Goal: Information Seeking & Learning: Check status

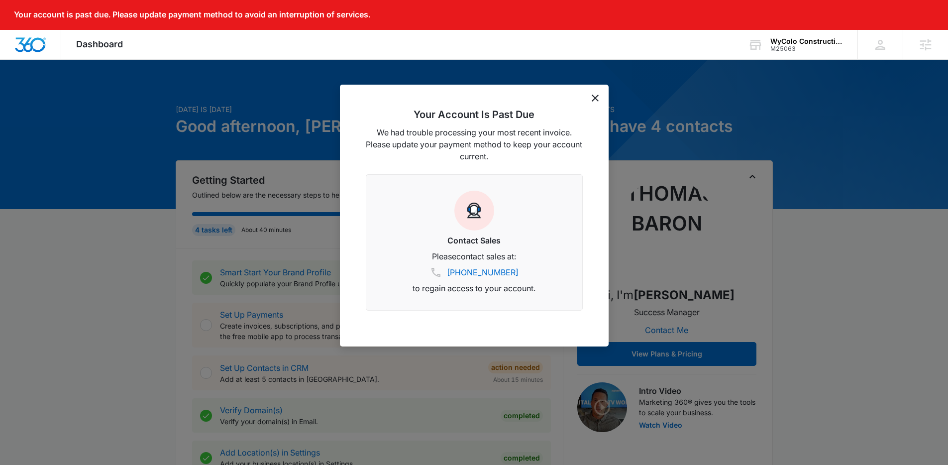
click at [598, 100] on icon "dismiss this dialog" at bounding box center [595, 98] width 7 height 7
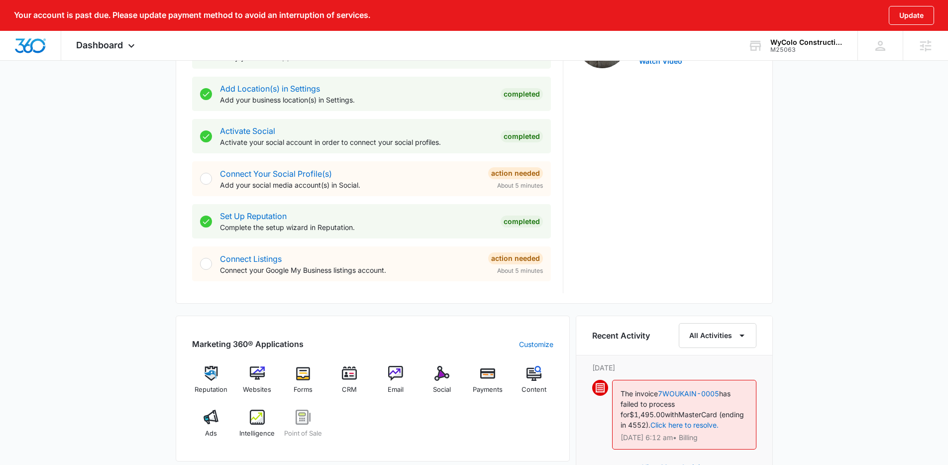
scroll to position [488, 0]
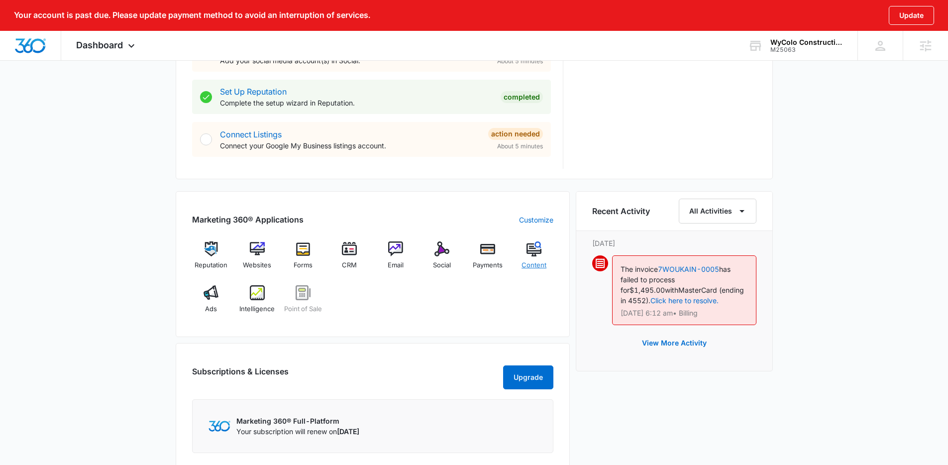
click at [531, 257] on div "Content" at bounding box center [534, 259] width 38 height 36
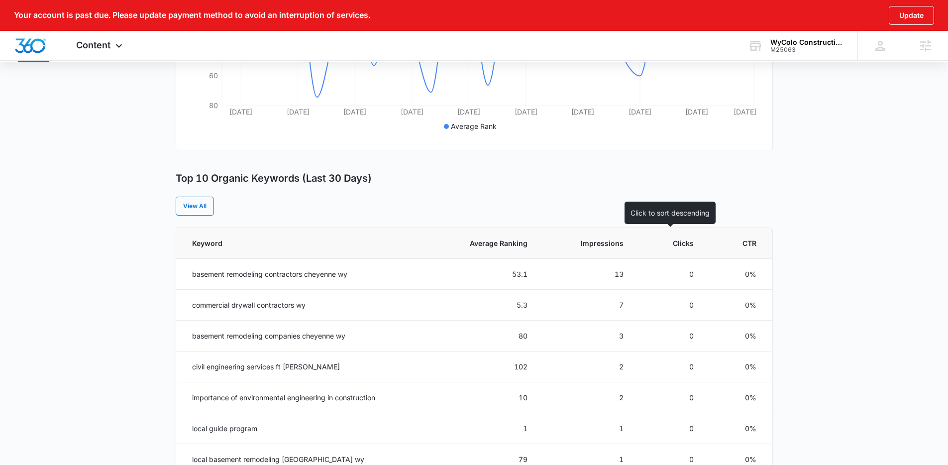
scroll to position [322, 0]
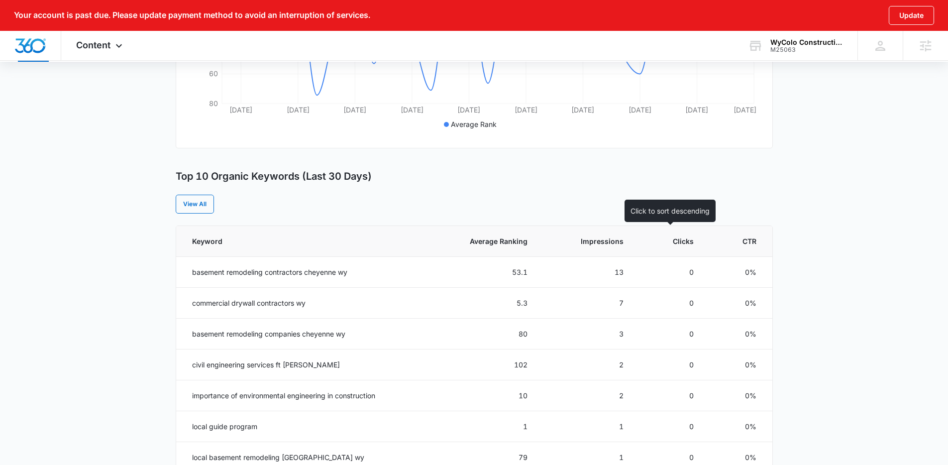
click at [678, 248] on th "Clicks" at bounding box center [671, 241] width 70 height 31
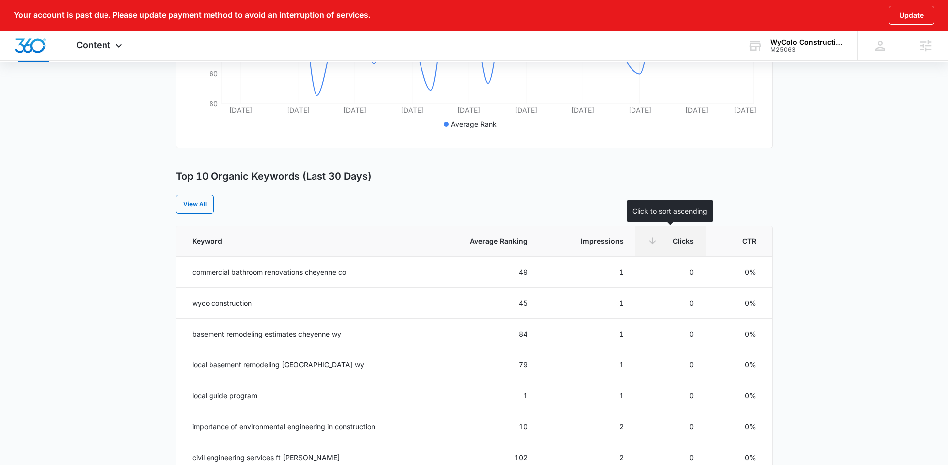
drag, startPoint x: 693, startPoint y: 238, endPoint x: 728, endPoint y: 234, distance: 35.6
click at [692, 238] on span "Clicks" at bounding box center [678, 241] width 32 height 10
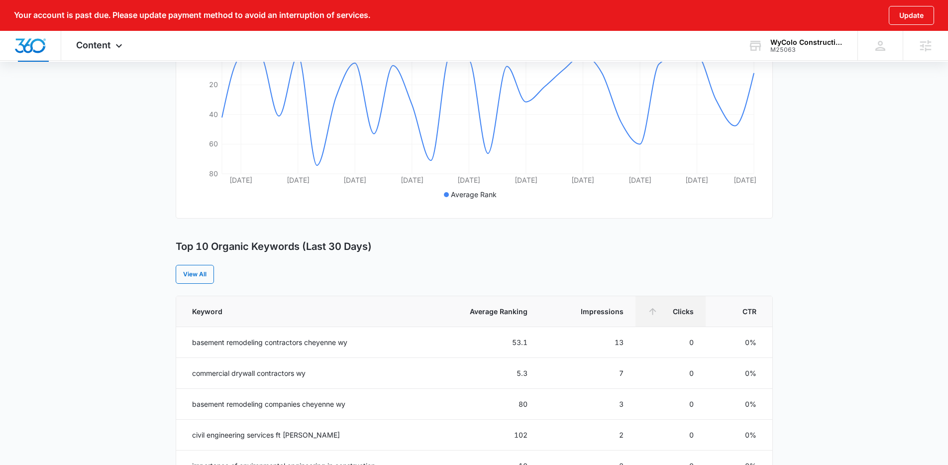
scroll to position [0, 0]
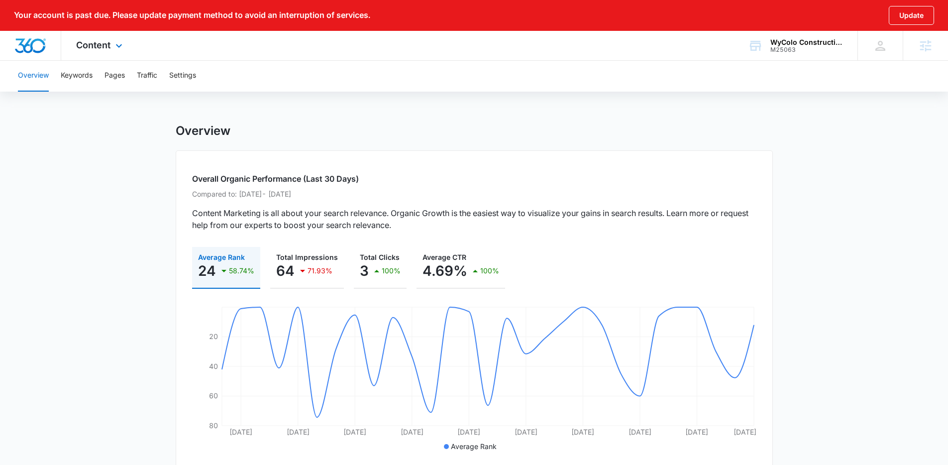
click at [116, 52] on div "Content Apps Reputation Websites Forms CRM Email Social Payments POS Content Ad…" at bounding box center [100, 45] width 79 height 29
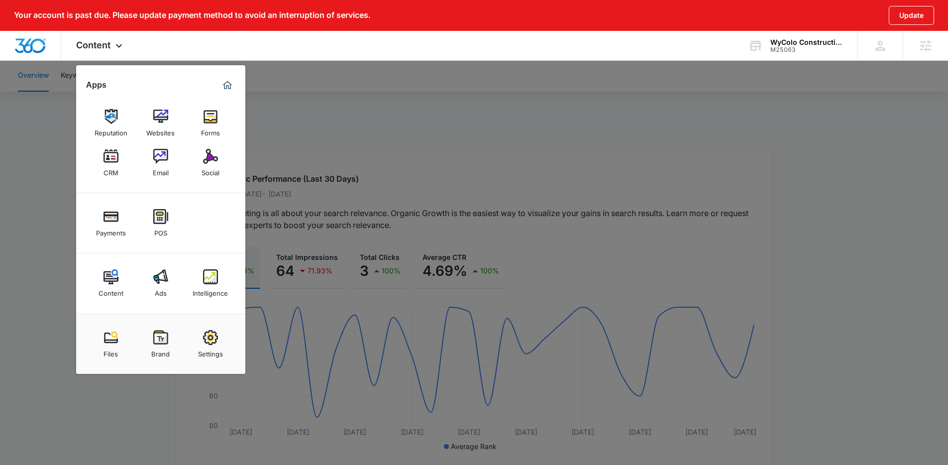
click at [200, 291] on div "Intelligence" at bounding box center [210, 290] width 35 height 13
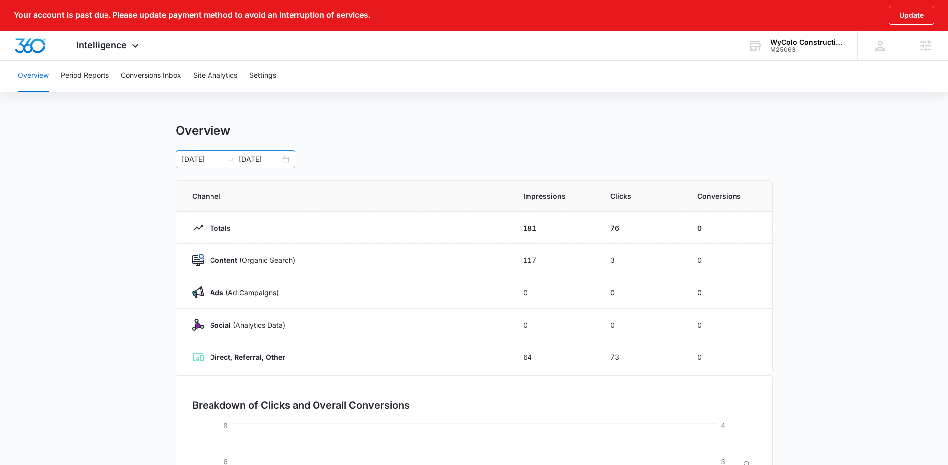
click at [274, 158] on input "[DATE]" at bounding box center [259, 159] width 41 height 11
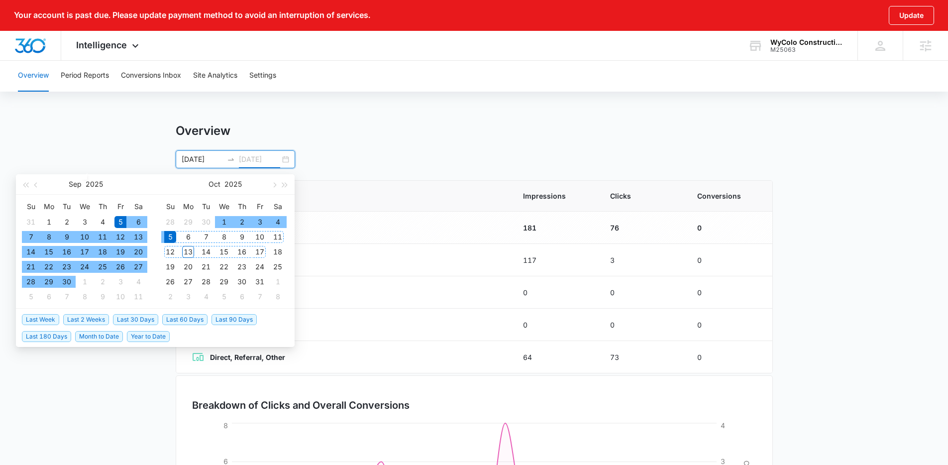
type input "[DATE]"
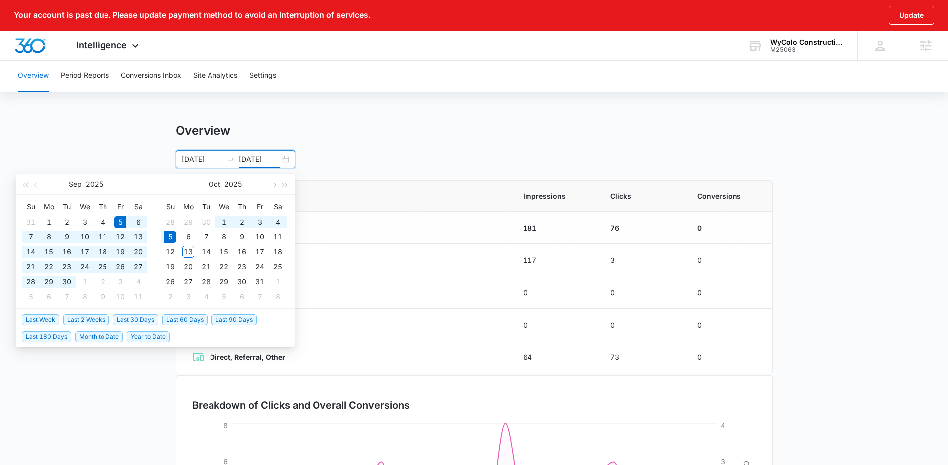
click at [124, 328] on li "Month to Date" at bounding box center [101, 336] width 52 height 17
click at [128, 322] on span "Last 30 Days" at bounding box center [135, 319] width 45 height 11
type input "[DATE]"
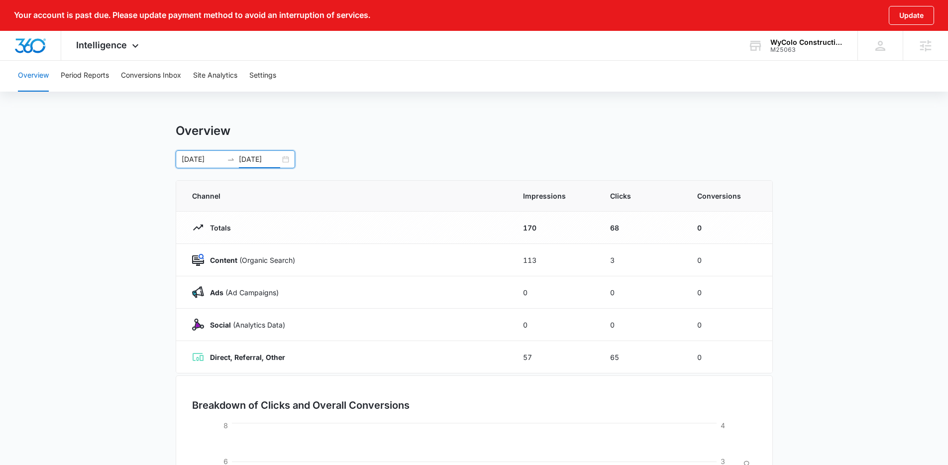
click at [770, 202] on th "Conversions" at bounding box center [728, 196] width 87 height 31
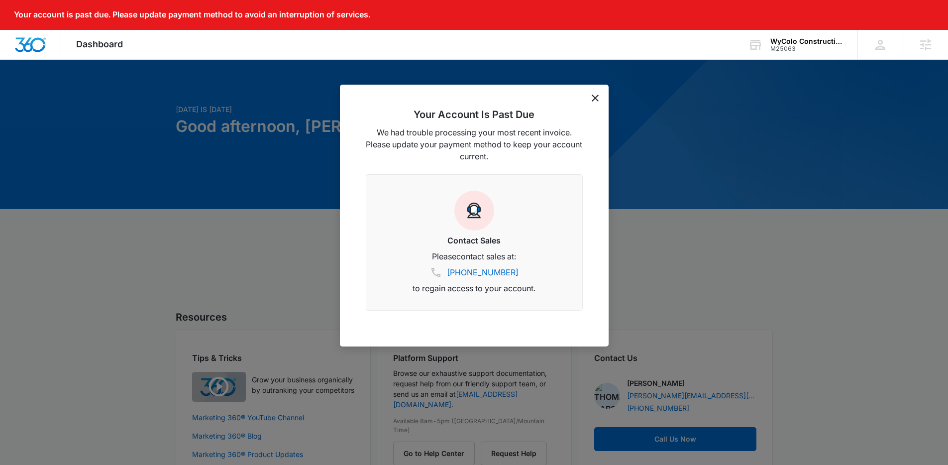
click at [593, 103] on div "Your Account Is Past Due We had trouble processing your most recent invoice. Pl…" at bounding box center [474, 216] width 269 height 262
